Goal: Information Seeking & Learning: Learn about a topic

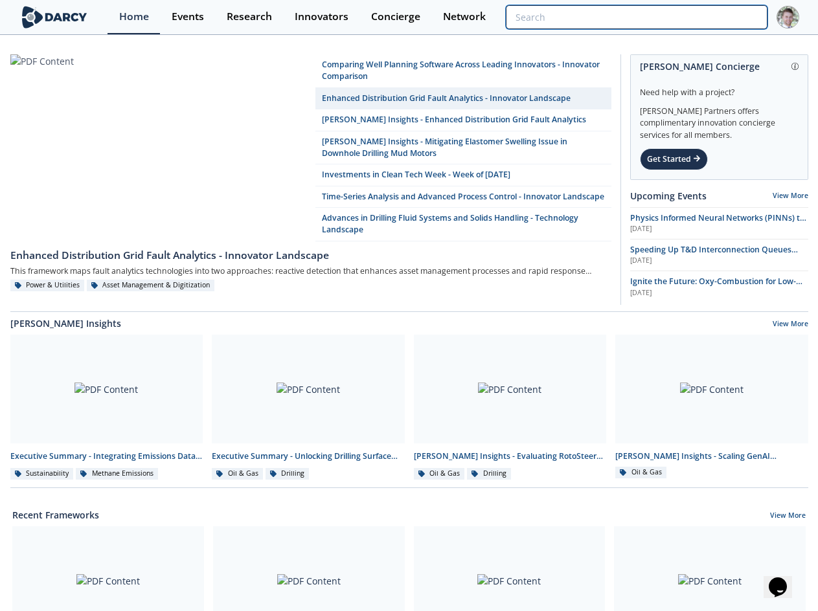
click at [686, 28] on input "search" at bounding box center [636, 17] width 261 height 24
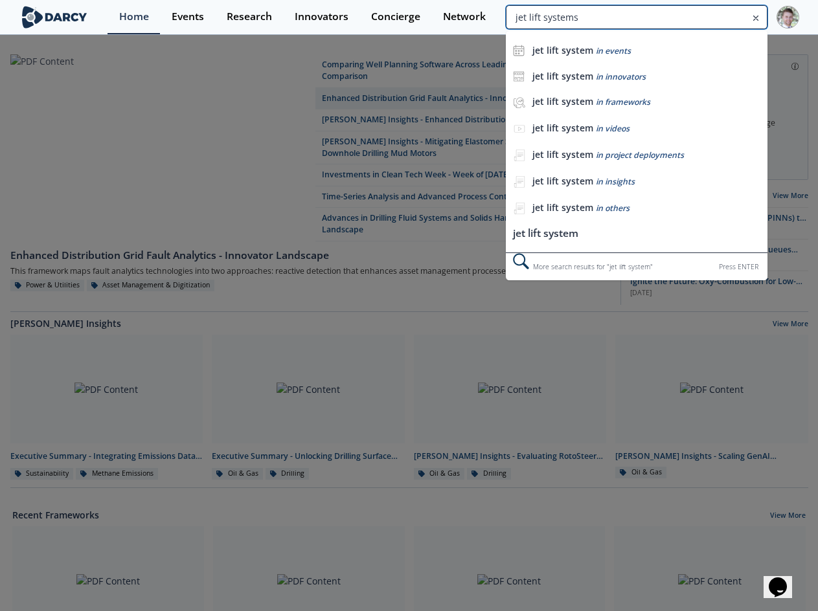
type input "jet lift systems"
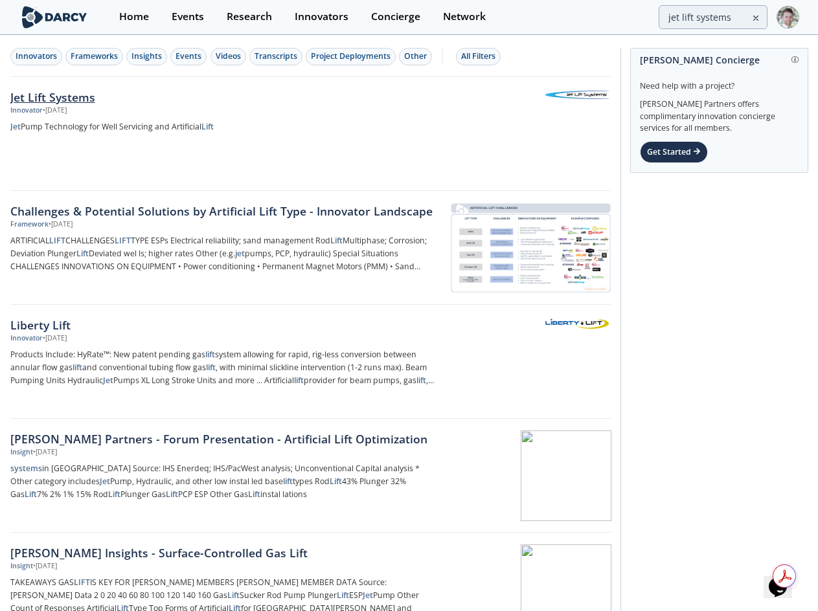
click at [45, 93] on div "Jet Lift Systems" at bounding box center [224, 97] width 428 height 17
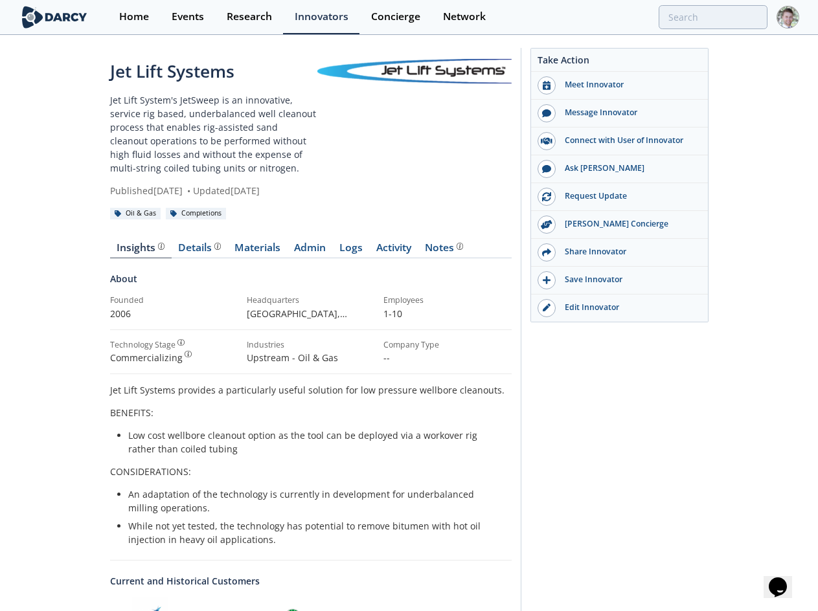
click at [399, 180] on div at bounding box center [414, 128] width 194 height 139
